Goal: Register for event/course

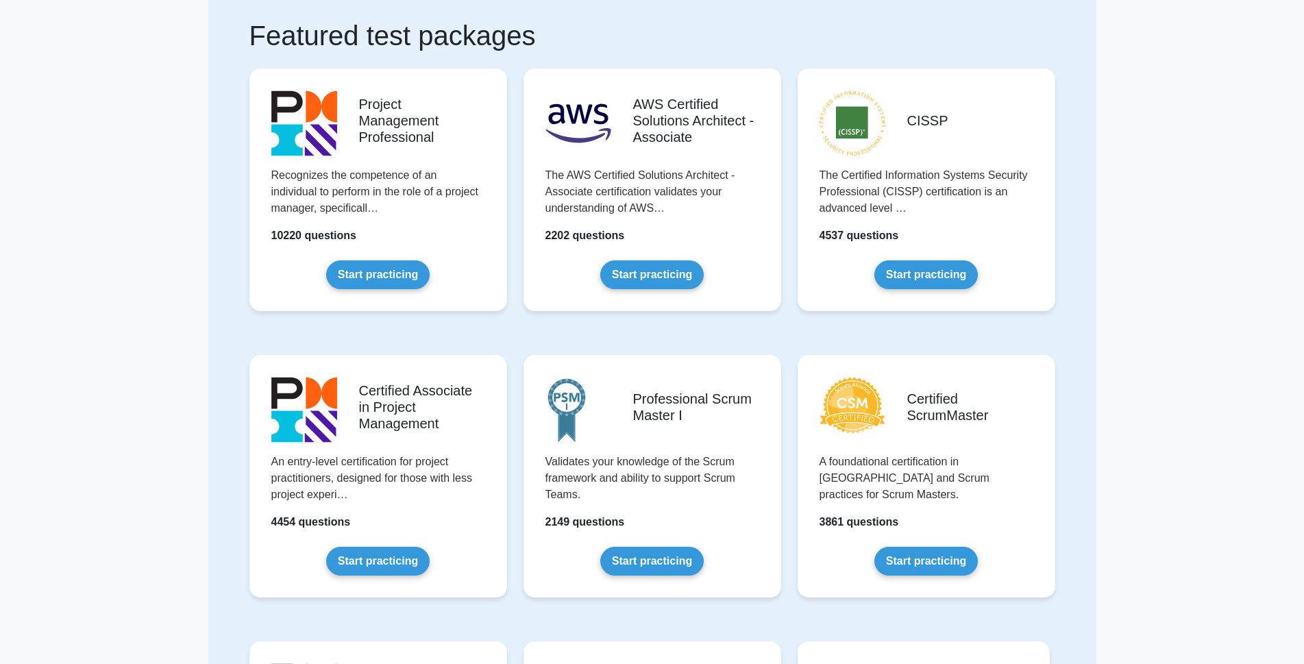
scroll to position [99, 0]
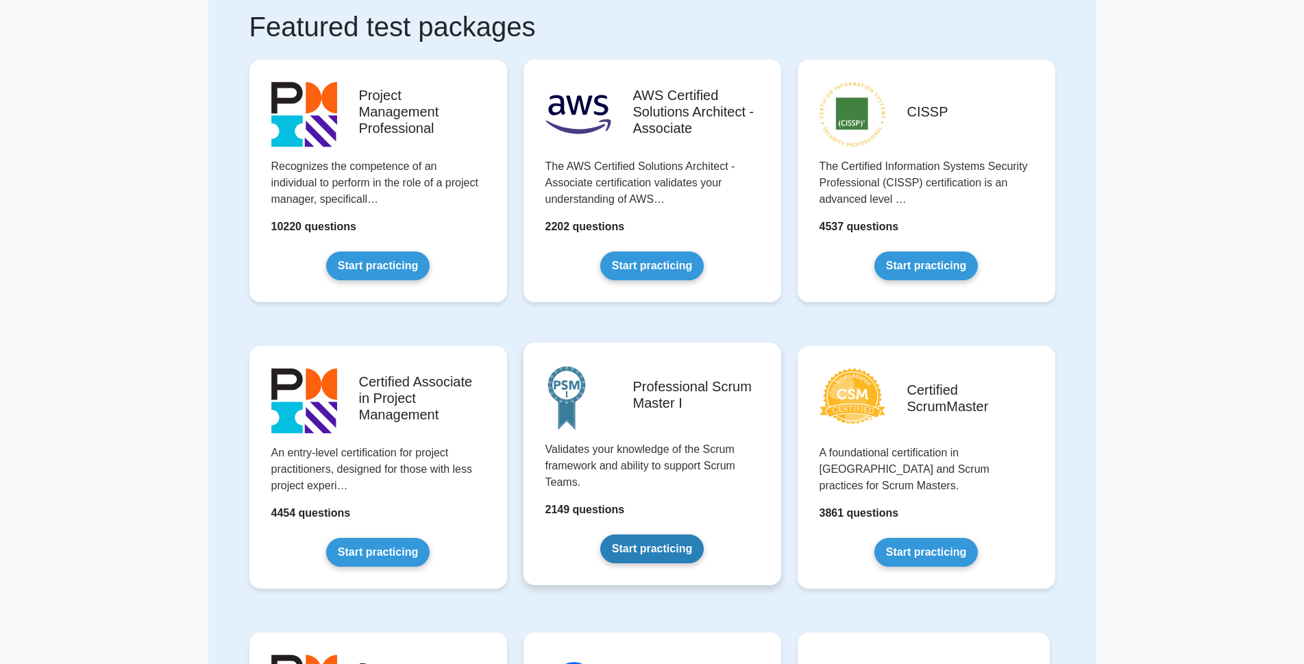
click at [660, 550] on link "Start practicing" at bounding box center [651, 548] width 103 height 29
click at [650, 543] on link "Start practicing" at bounding box center [651, 548] width 103 height 29
click at [647, 546] on link "Start practicing" at bounding box center [651, 548] width 103 height 29
click at [643, 546] on link "Start practicing" at bounding box center [651, 548] width 103 height 29
click at [643, 545] on link "Start practicing" at bounding box center [651, 548] width 103 height 29
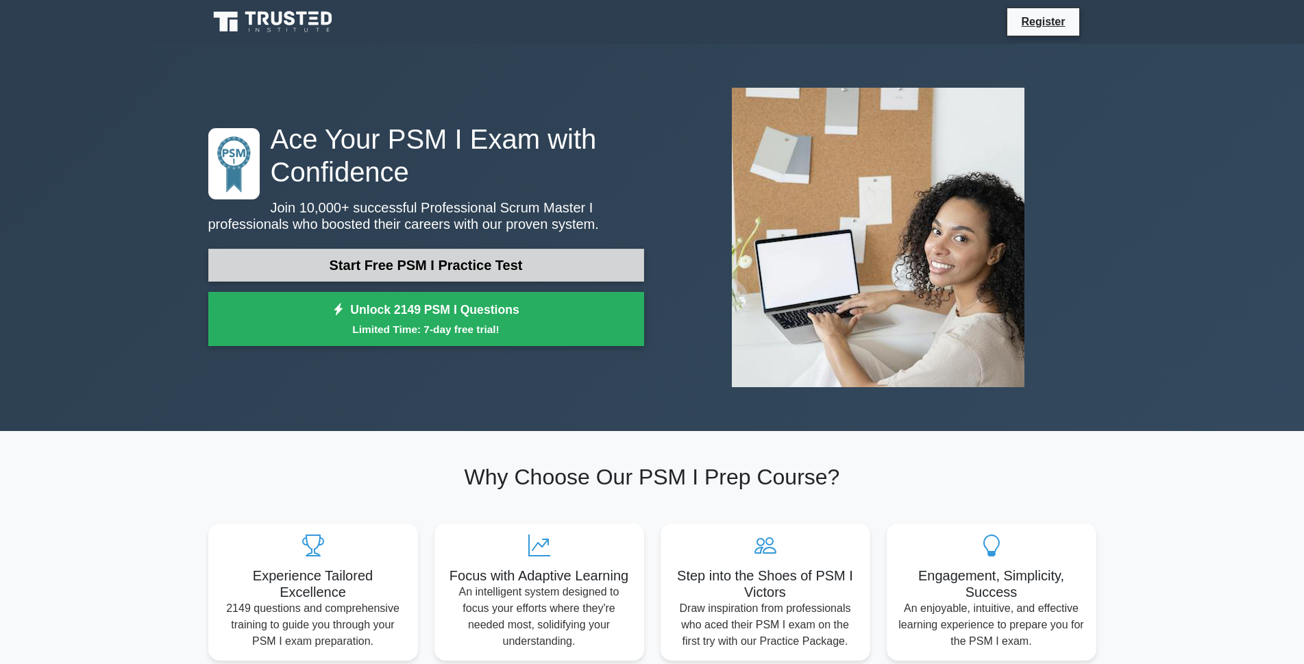
click at [438, 263] on link "Start Free PSM I Practice Test" at bounding box center [426, 265] width 436 height 33
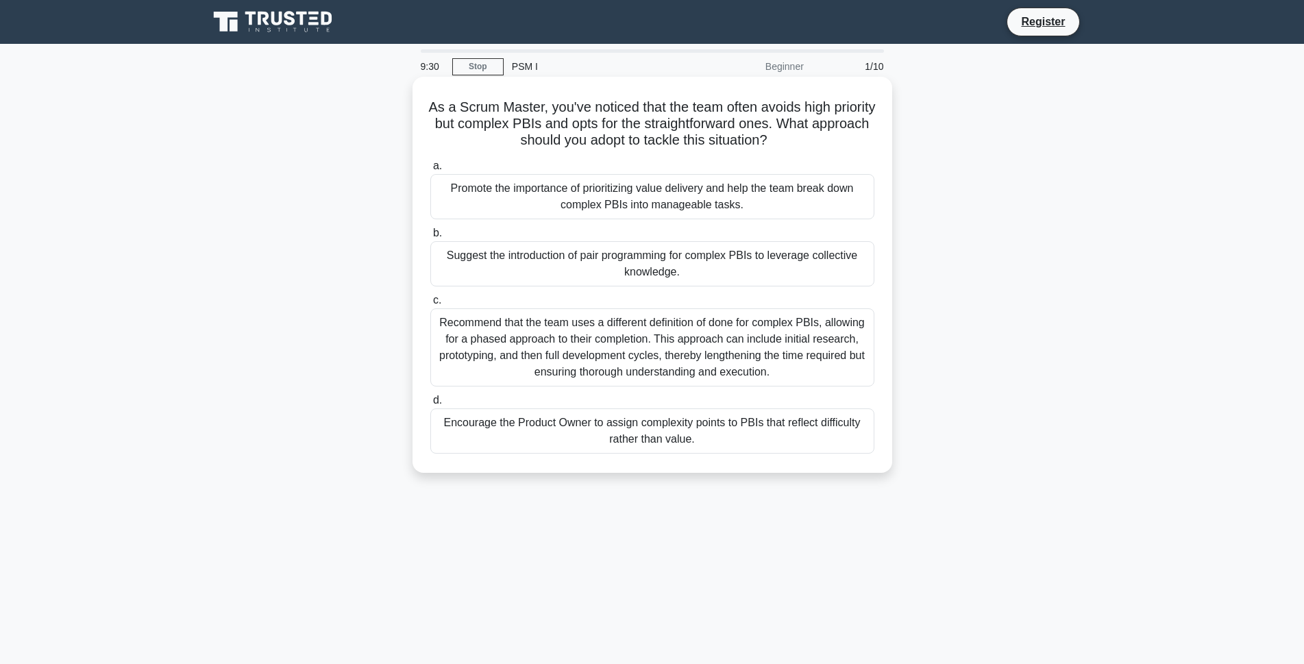
click at [693, 201] on div "Promote the importance of prioritizing value delivery and help the team break d…" at bounding box center [652, 196] width 444 height 45
click at [430, 171] on input "a. Promote the importance of prioritizing value delivery and help the team brea…" at bounding box center [430, 166] width 0 height 9
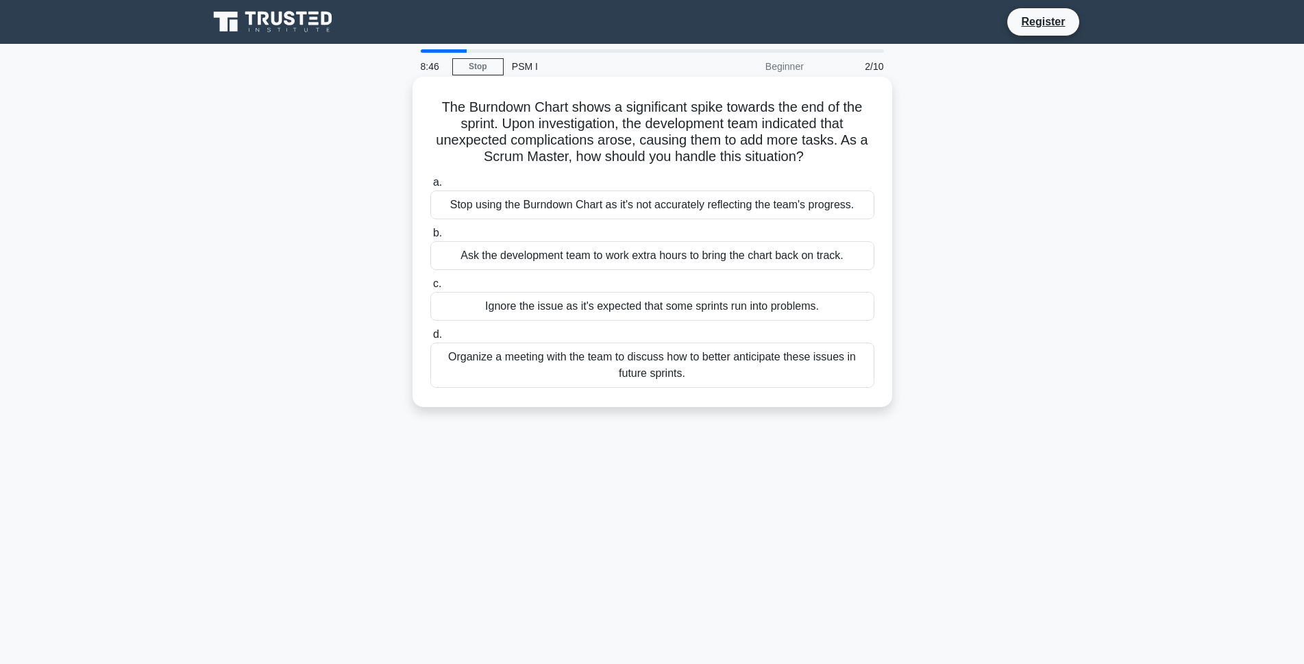
click at [558, 307] on div "Ignore the issue as it's expected that some sprints run into problems." at bounding box center [652, 306] width 444 height 29
click at [430, 288] on input "c. Ignore the issue as it's expected that some sprints run into problems." at bounding box center [430, 284] width 0 height 9
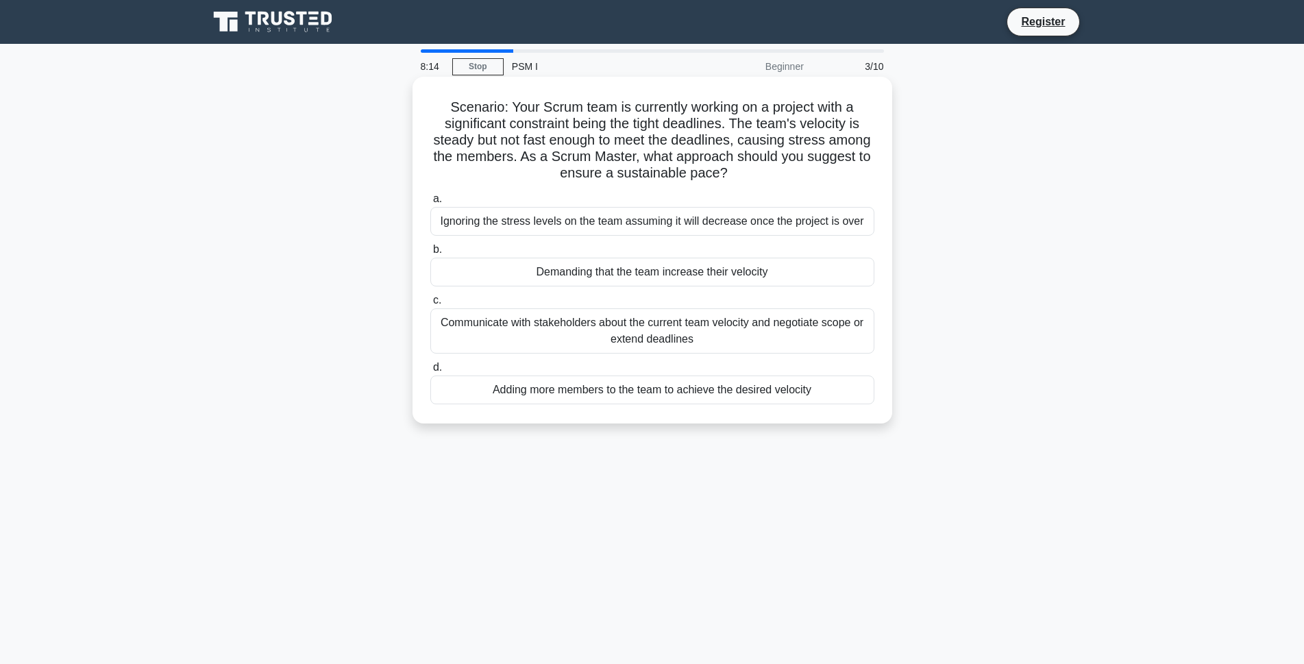
click at [519, 391] on div "Adding more members to the team to achieve the desired velocity" at bounding box center [652, 389] width 444 height 29
click at [430, 372] on input "d. Adding more members to the team to achieve the desired velocity" at bounding box center [430, 367] width 0 height 9
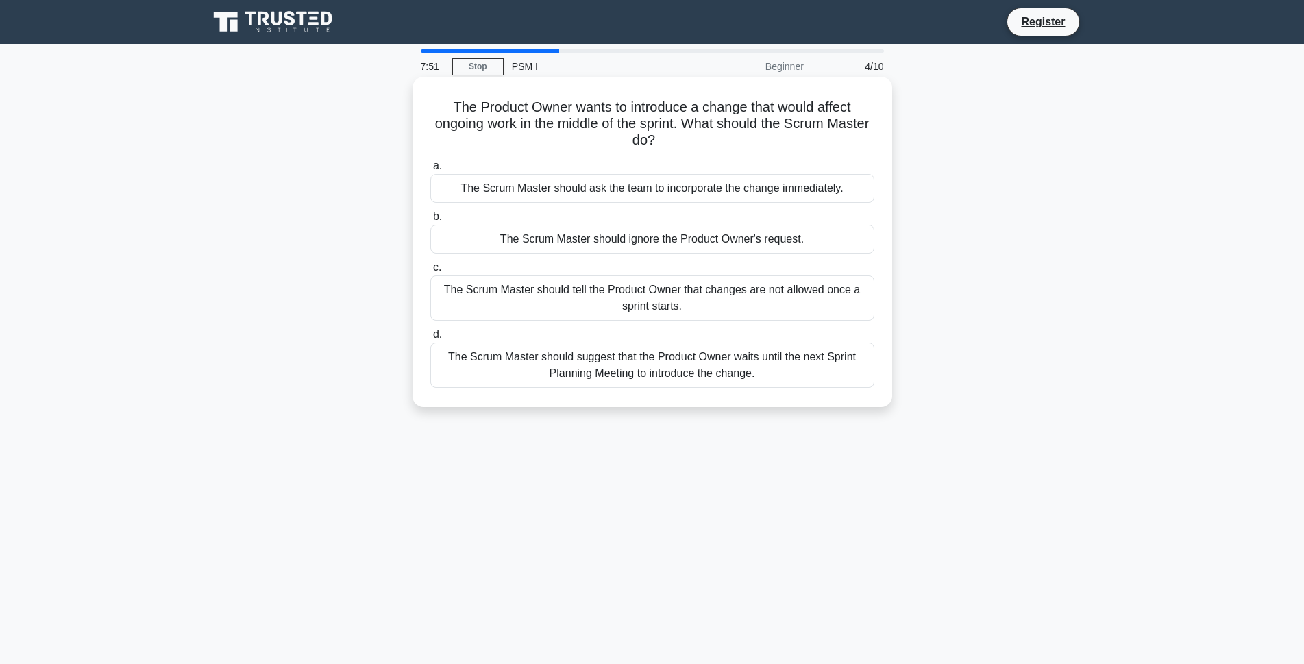
click at [608, 297] on div "The Scrum Master should tell the Product Owner that changes are not allowed onc…" at bounding box center [652, 297] width 444 height 45
click at [430, 272] on input "c. The Scrum Master should tell the Product Owner that changes are not allowed …" at bounding box center [430, 267] width 0 height 9
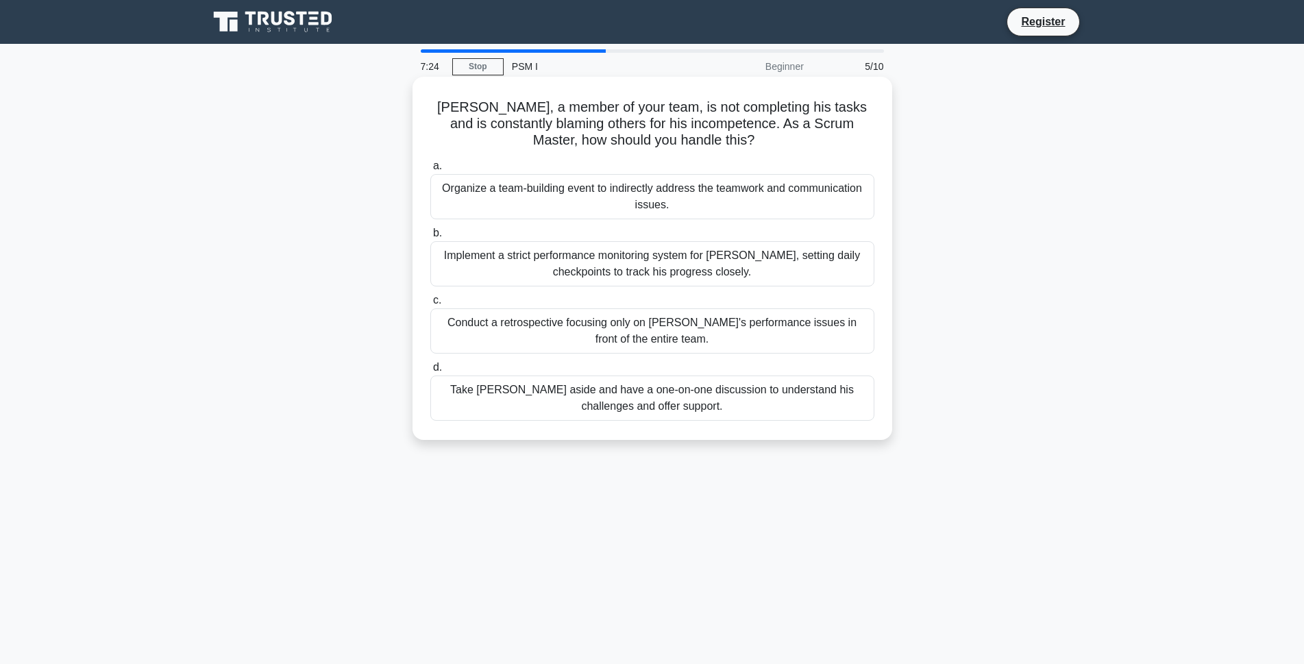
click at [589, 397] on div "Take Nick aside and have a one-on-one discussion to understand his challenges a…" at bounding box center [652, 397] width 444 height 45
click at [430, 372] on input "d. Take Nick aside and have a one-on-one discussion to understand his challenge…" at bounding box center [430, 367] width 0 height 9
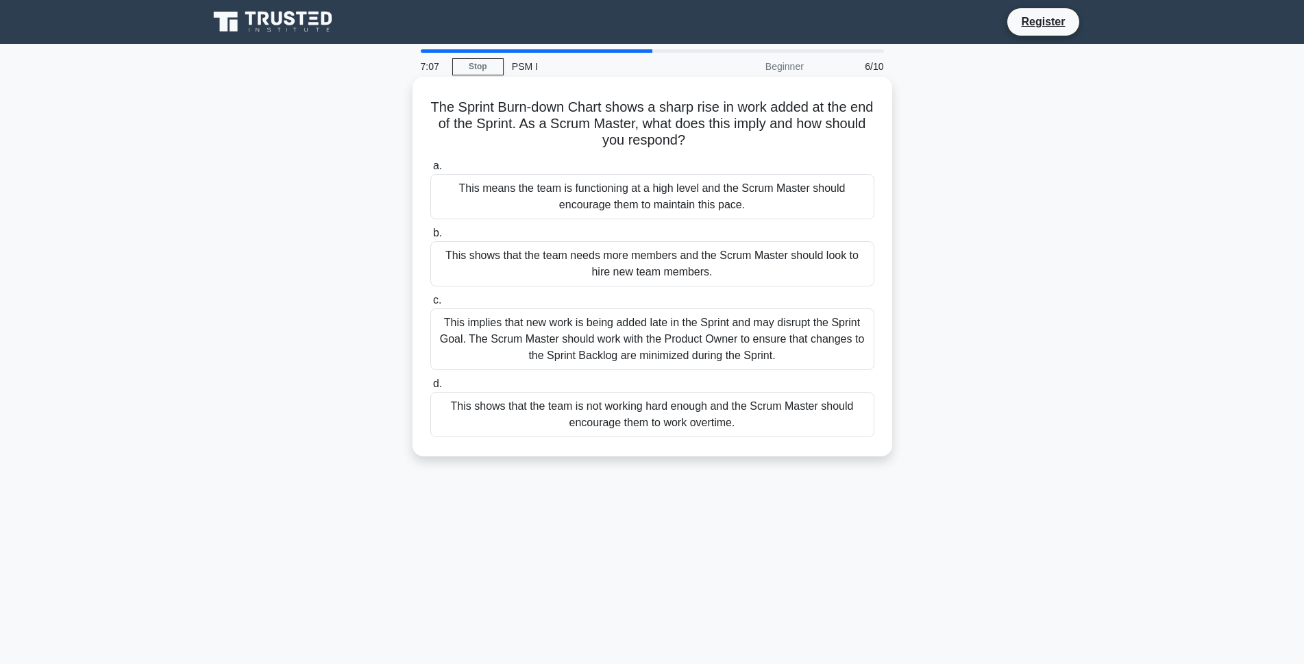
click at [658, 200] on div "This means the team is functioning at a high level and the Scrum Master should …" at bounding box center [652, 196] width 444 height 45
click at [430, 171] on input "a. This means the team is functioning at a high level and the Scrum Master shou…" at bounding box center [430, 166] width 0 height 9
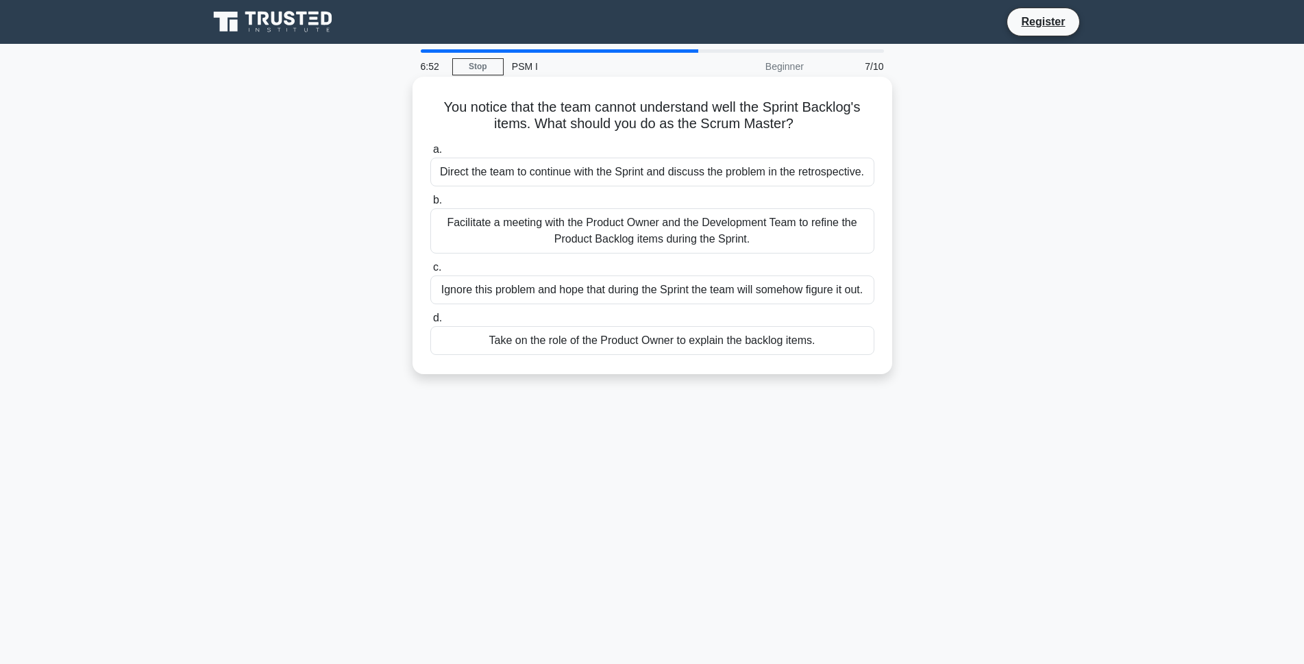
click at [581, 341] on div "Take on the role of the Product Owner to explain the backlog items." at bounding box center [652, 340] width 444 height 29
click at [430, 323] on input "d. Take on the role of the Product Owner to explain the backlog items." at bounding box center [430, 318] width 0 height 9
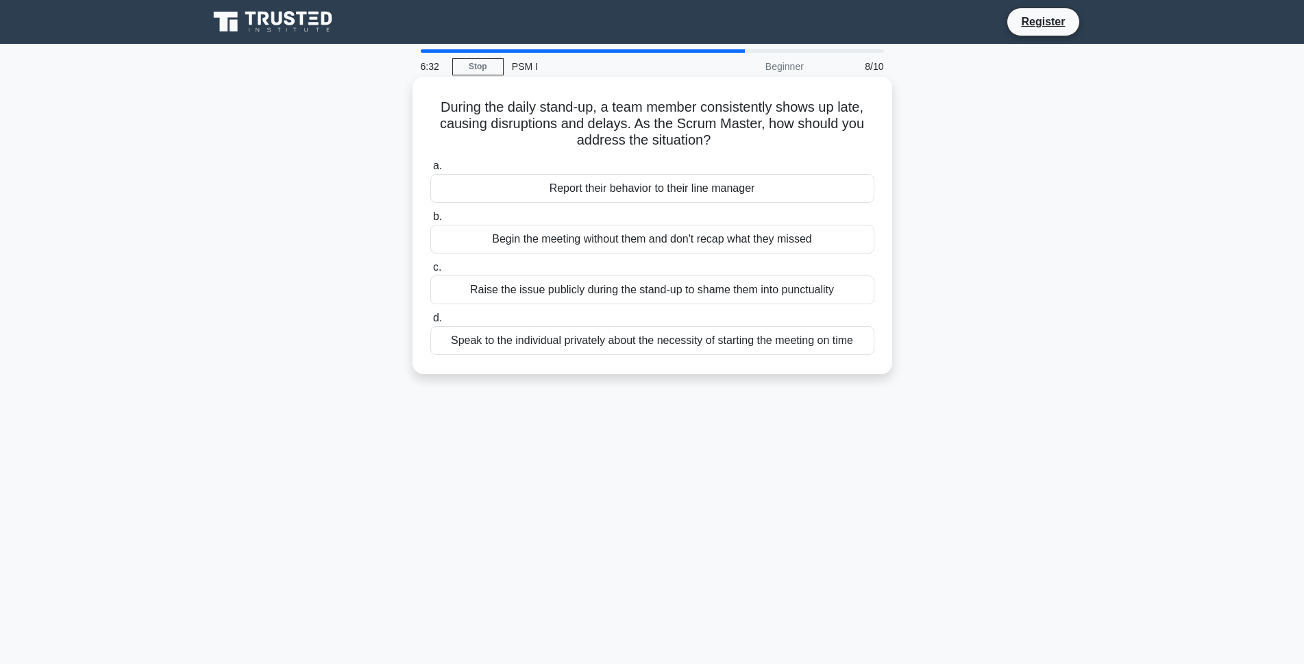
click at [563, 337] on div "Speak to the individual privately about the necessity of starting the meeting o…" at bounding box center [652, 340] width 444 height 29
click at [430, 323] on input "d. Speak to the individual privately about the necessity of starting the meetin…" at bounding box center [430, 318] width 0 height 9
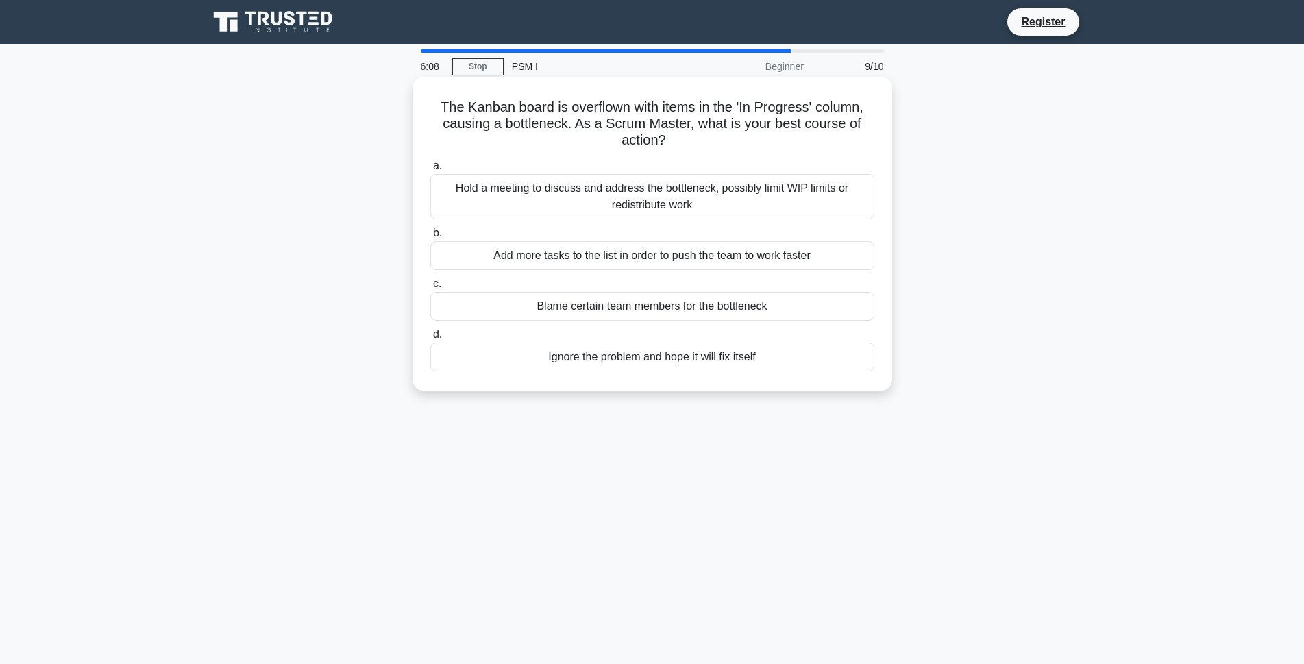
click at [599, 195] on div "Hold a meeting to discuss and address the bottleneck, possibly limit WIP limits…" at bounding box center [652, 196] width 444 height 45
click at [430, 171] on input "a. Hold a meeting to discuss and address the bottleneck, possibly limit WIP lim…" at bounding box center [430, 166] width 0 height 9
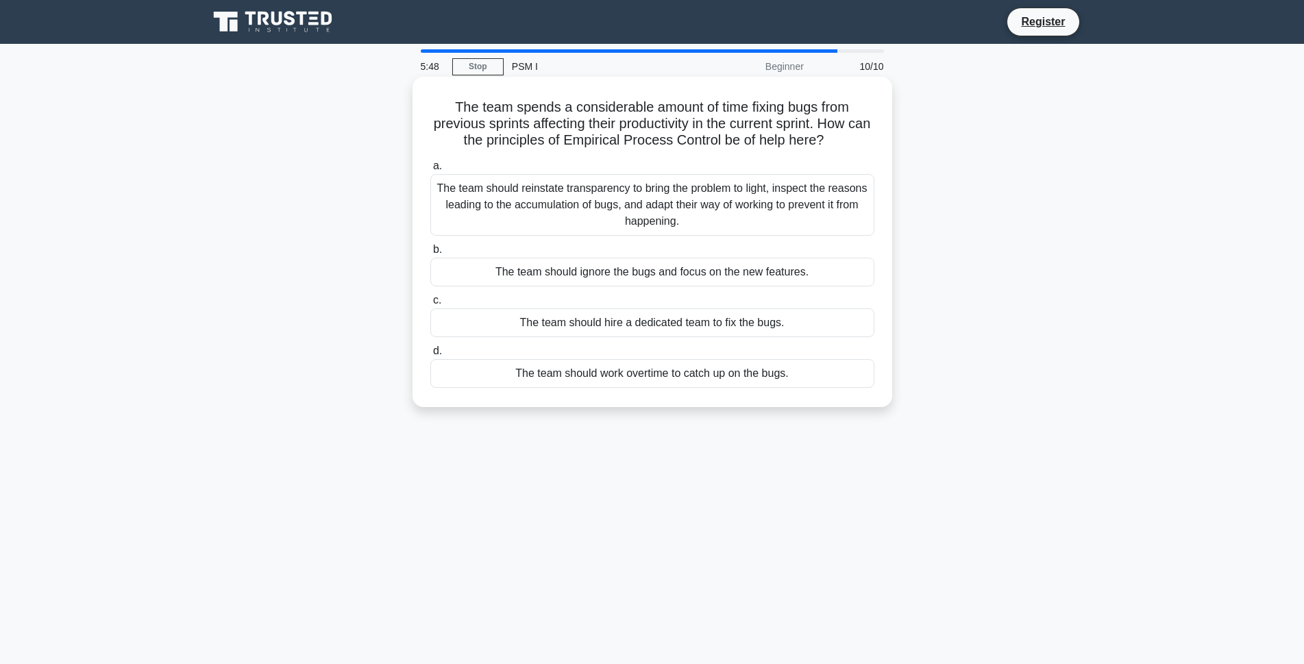
click at [605, 275] on div "The team should ignore the bugs and focus on the new features." at bounding box center [652, 272] width 444 height 29
click at [430, 254] on input "b. The team should ignore the bugs and focus on the new features." at bounding box center [430, 249] width 0 height 9
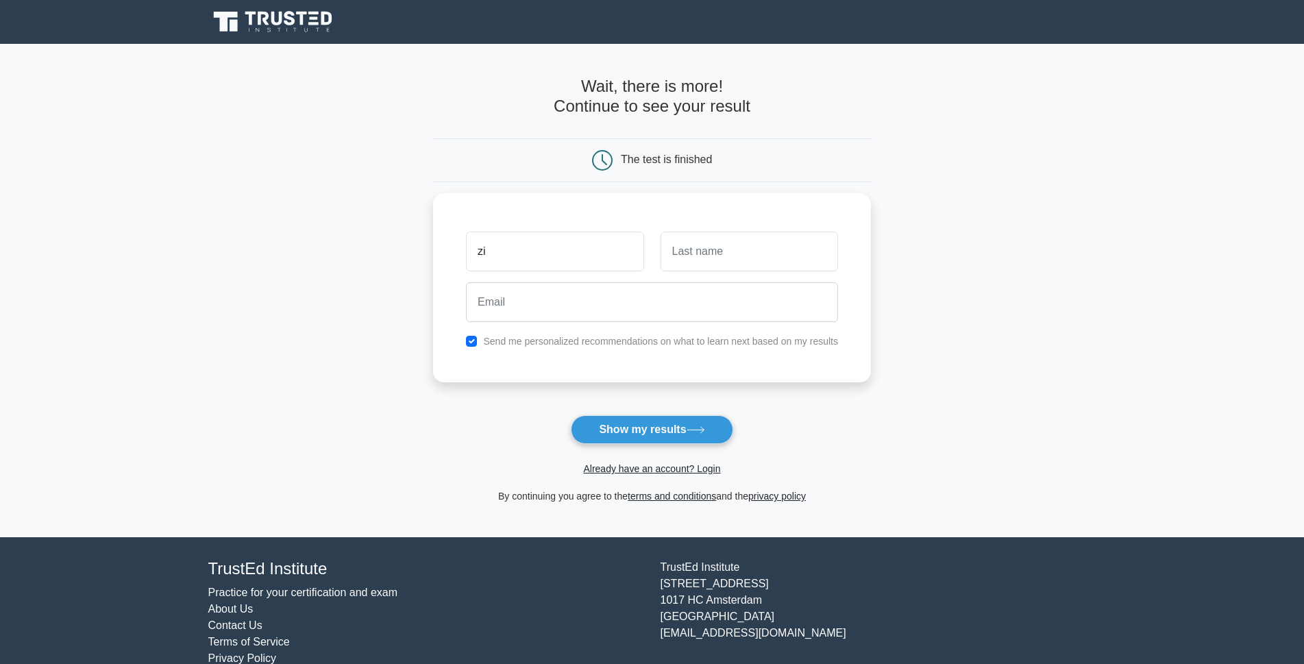
type input "z"
type input "ZIIWA"
click at [740, 247] on input "text" at bounding box center [748, 248] width 177 height 40
type input "HAKIM"
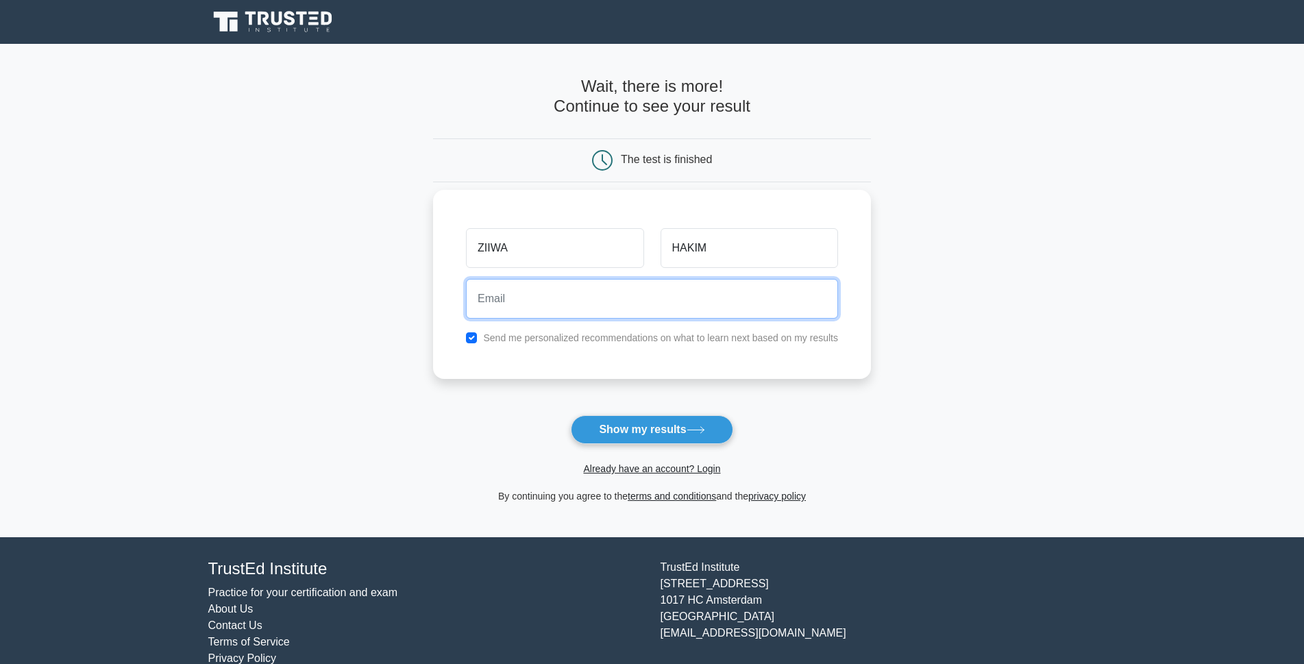
click at [515, 299] on input "email" at bounding box center [652, 299] width 372 height 40
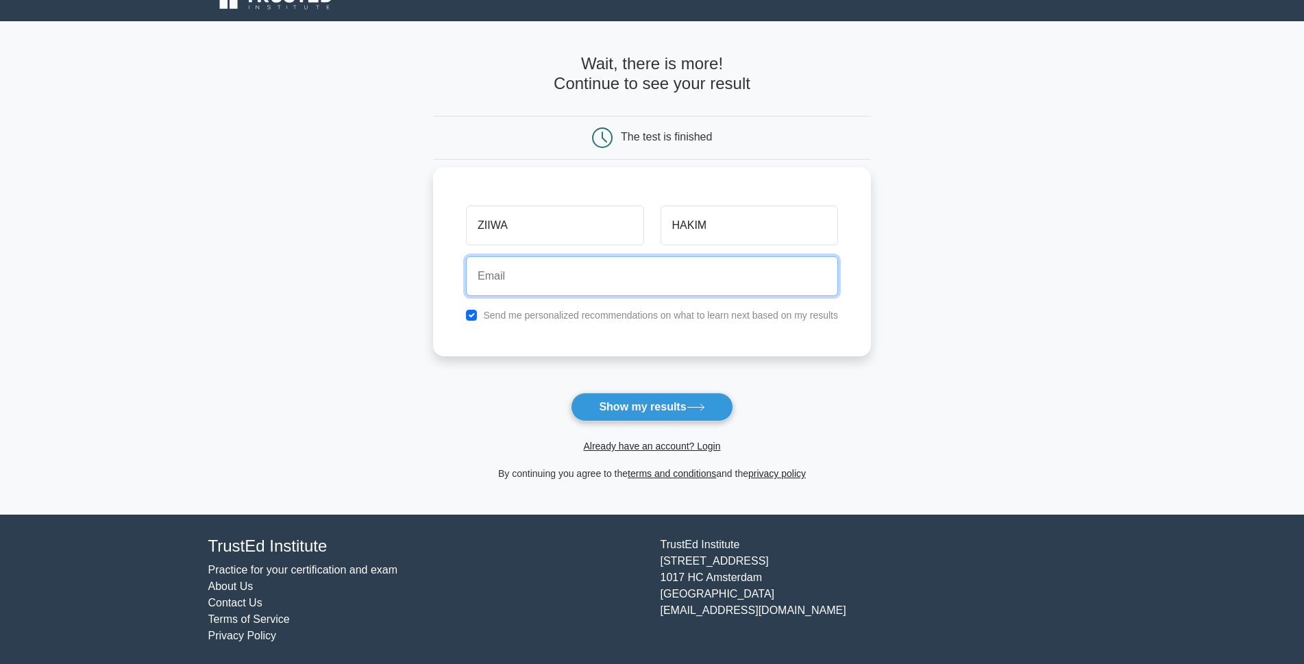
scroll to position [23, 0]
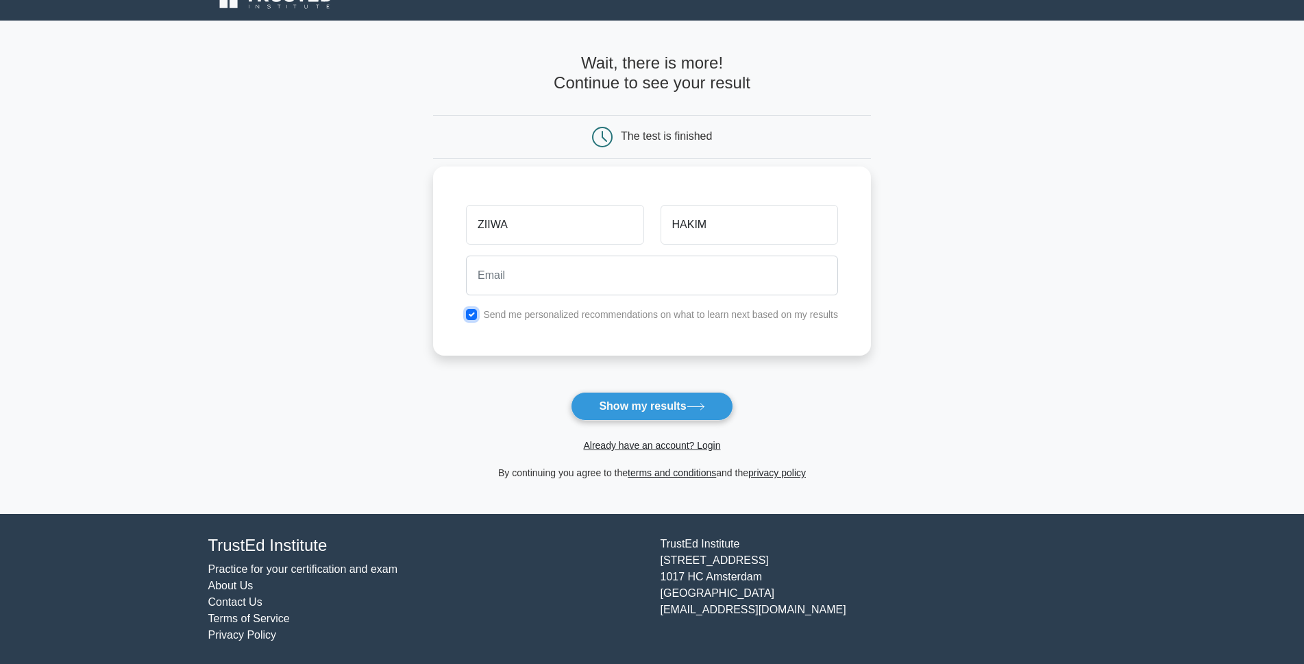
drag, startPoint x: 469, startPoint y: 310, endPoint x: 473, endPoint y: 319, distance: 10.1
click at [471, 316] on input "checkbox" at bounding box center [471, 314] width 11 height 11
click at [475, 316] on input "checkbox" at bounding box center [471, 314] width 11 height 11
checkbox input "true"
click at [668, 405] on button "Show my results" at bounding box center [652, 406] width 162 height 29
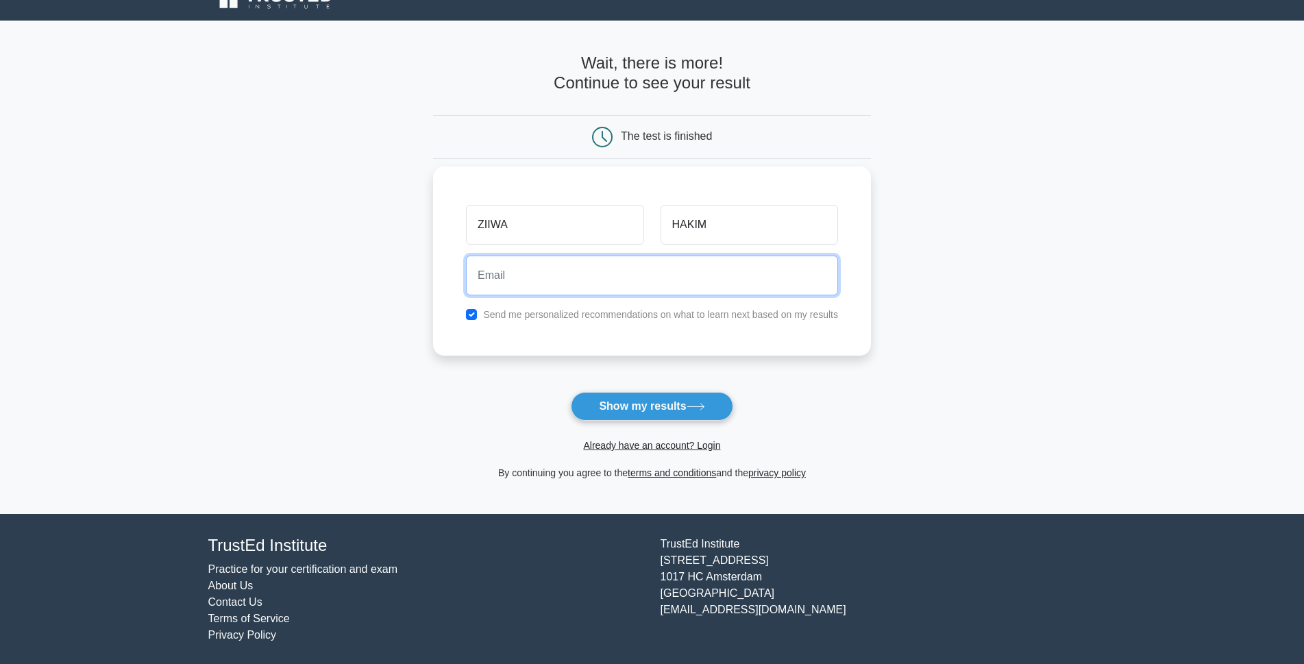
click at [509, 277] on input "email" at bounding box center [652, 276] width 372 height 40
click at [571, 392] on button "Show my results" at bounding box center [652, 406] width 162 height 29
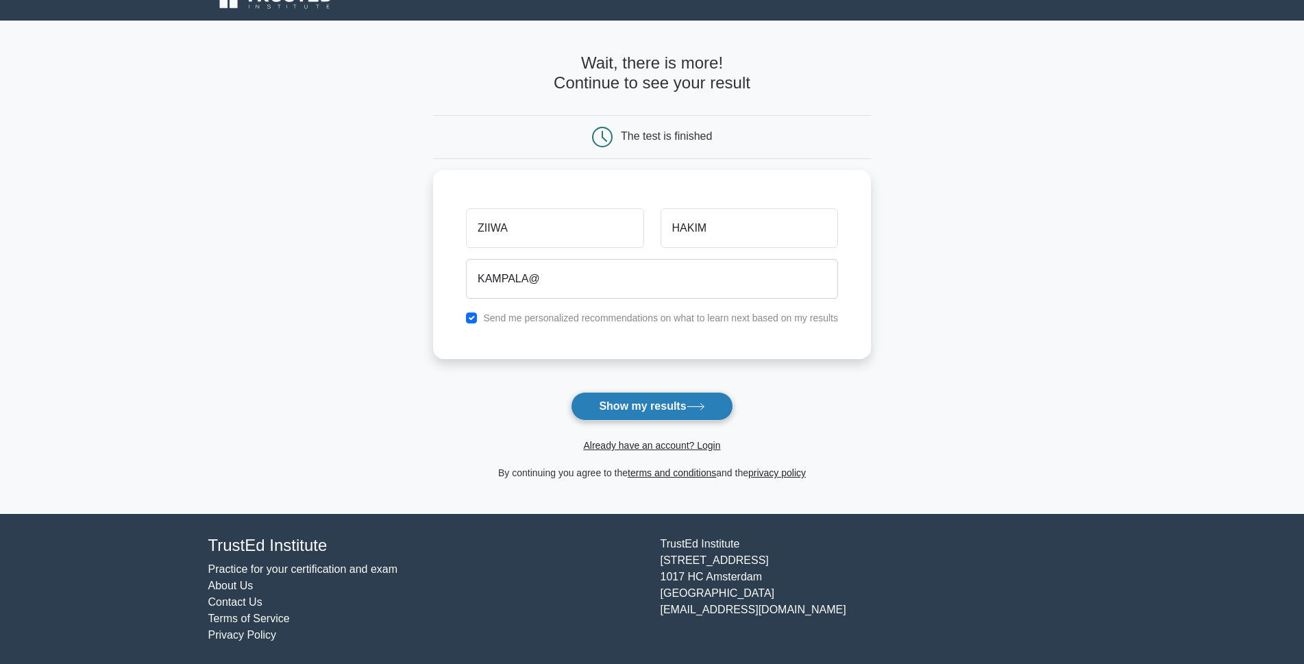
click at [650, 400] on button "Show my results" at bounding box center [652, 406] width 162 height 29
click at [648, 399] on button "Show my results" at bounding box center [652, 406] width 162 height 29
type input "KAMPALA@QDER"
click at [647, 402] on button "Show my results" at bounding box center [652, 406] width 162 height 29
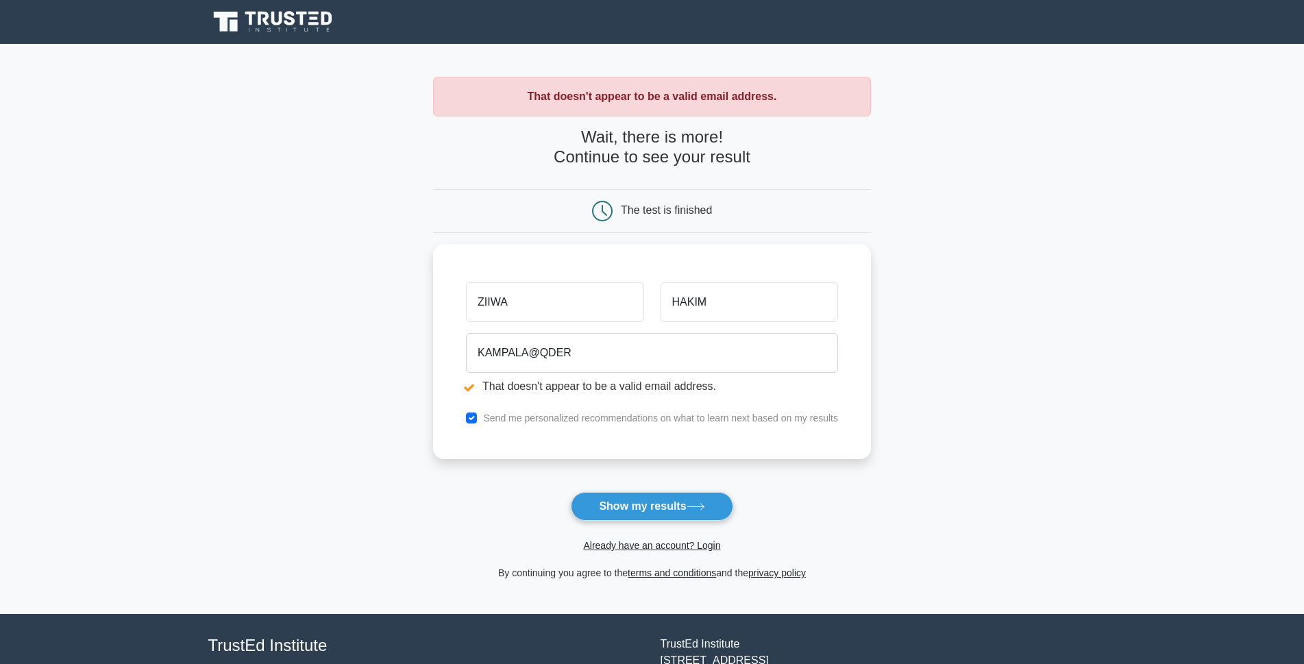
click at [622, 495] on button "Show my results" at bounding box center [652, 506] width 162 height 29
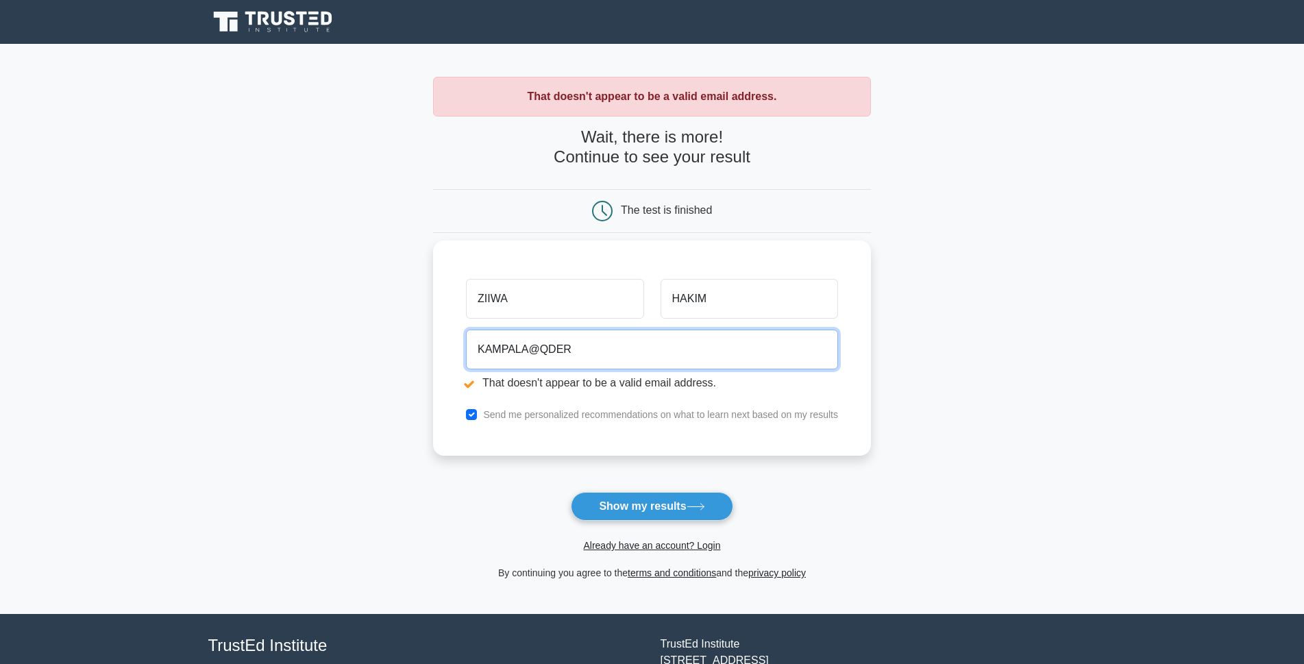
click at [587, 347] on input "KAMPALA@QDER" at bounding box center [652, 350] width 372 height 40
type input "K"
type input "I DONOT HAVE AN ADDRESS"
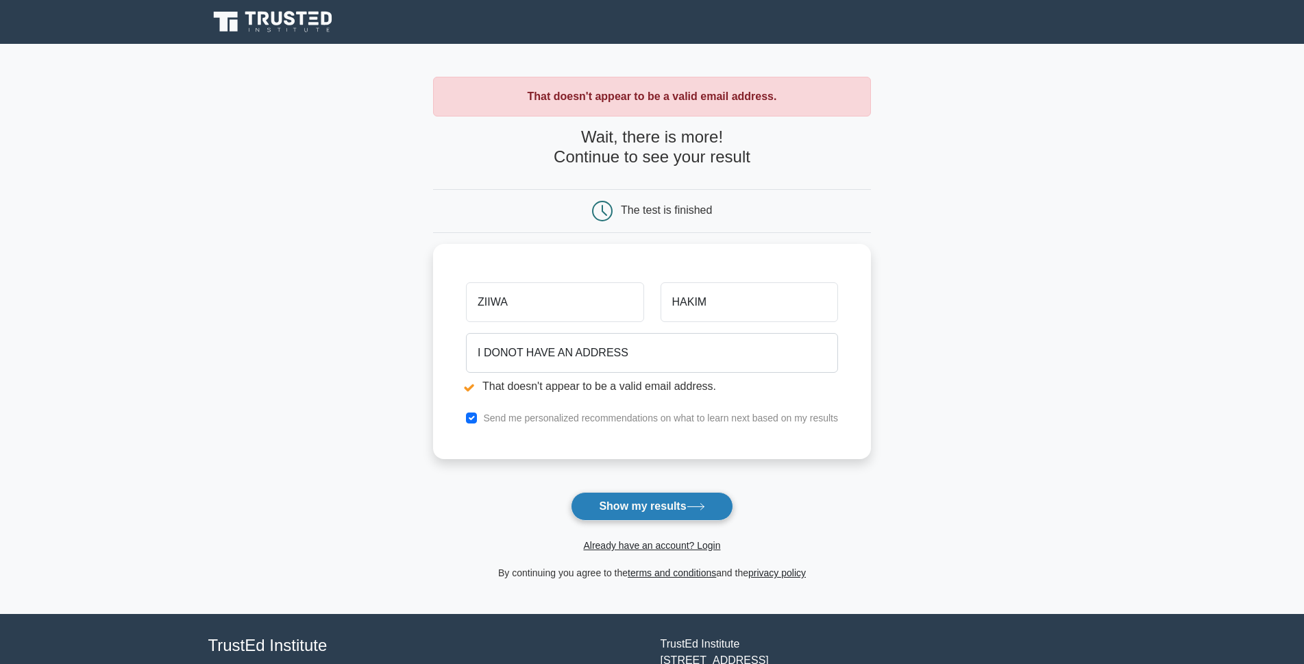
click at [663, 502] on button "Show my results" at bounding box center [652, 506] width 162 height 29
drag, startPoint x: 581, startPoint y: 391, endPoint x: 571, endPoint y: 394, distance: 10.2
click at [580, 392] on div "I DONOT HAVE AN ADDRESS That doesn't appear to be a valid email address." at bounding box center [652, 362] width 388 height 77
drag, startPoint x: 718, startPoint y: 383, endPoint x: 701, endPoint y: 393, distance: 19.6
click at [716, 384] on li "That doesn't appear to be a valid email address." at bounding box center [652, 383] width 372 height 16
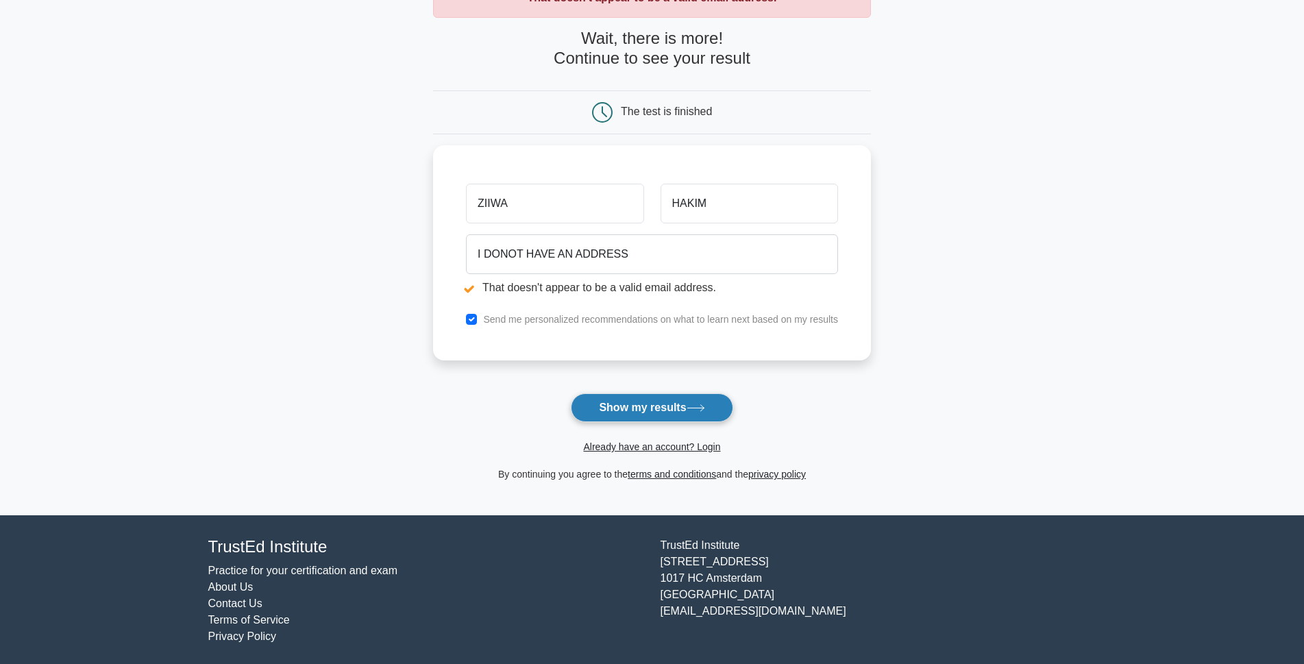
scroll to position [100, 0]
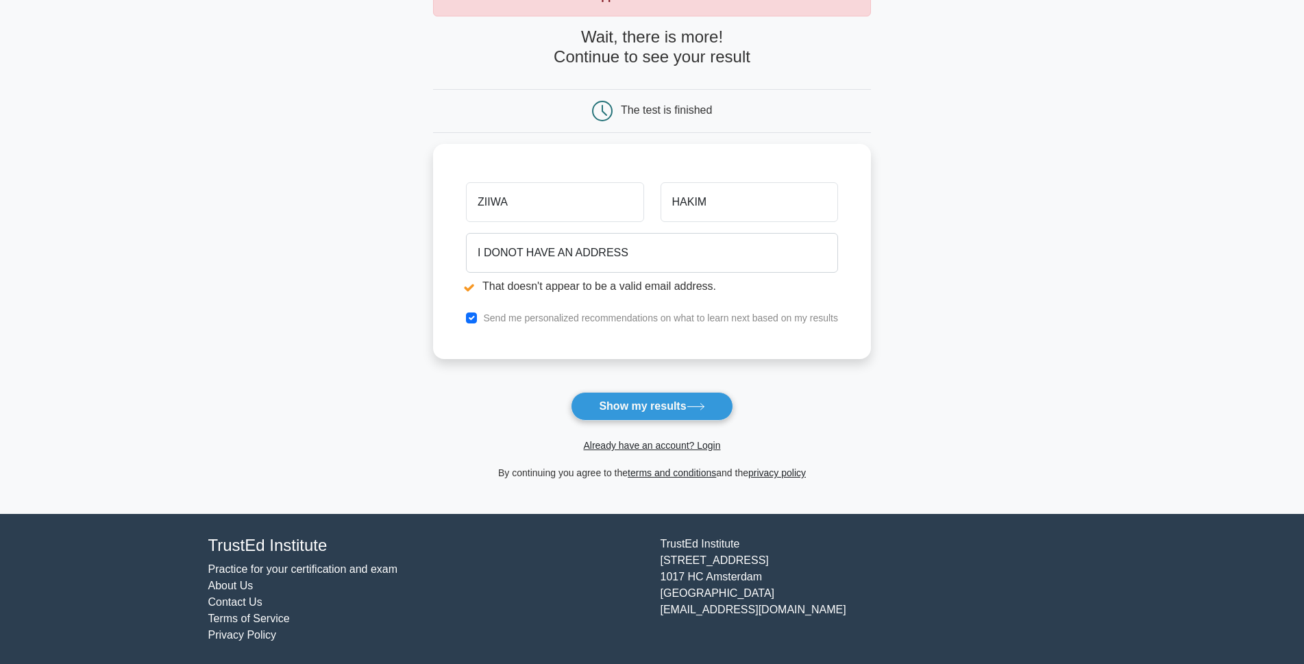
click at [245, 614] on link "Terms of Service" at bounding box center [249, 619] width 82 height 12
